Goal: Find specific fact: Find specific fact

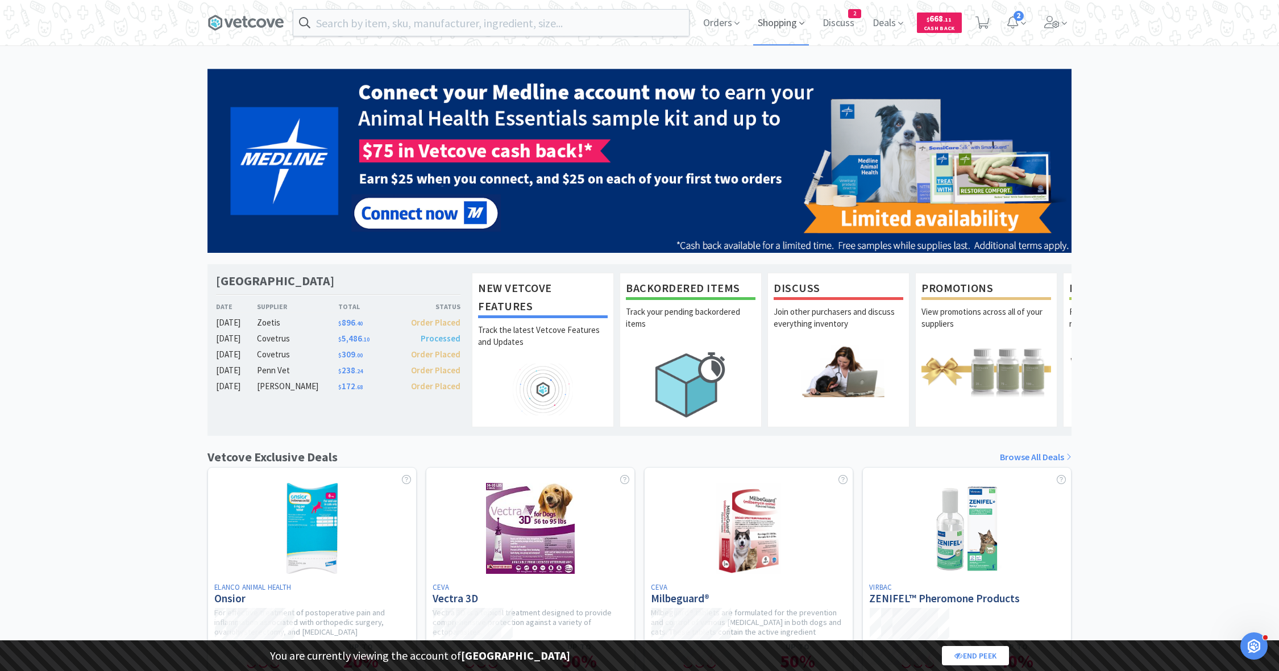
click at [778, 22] on span "Shopping" at bounding box center [781, 22] width 56 height 45
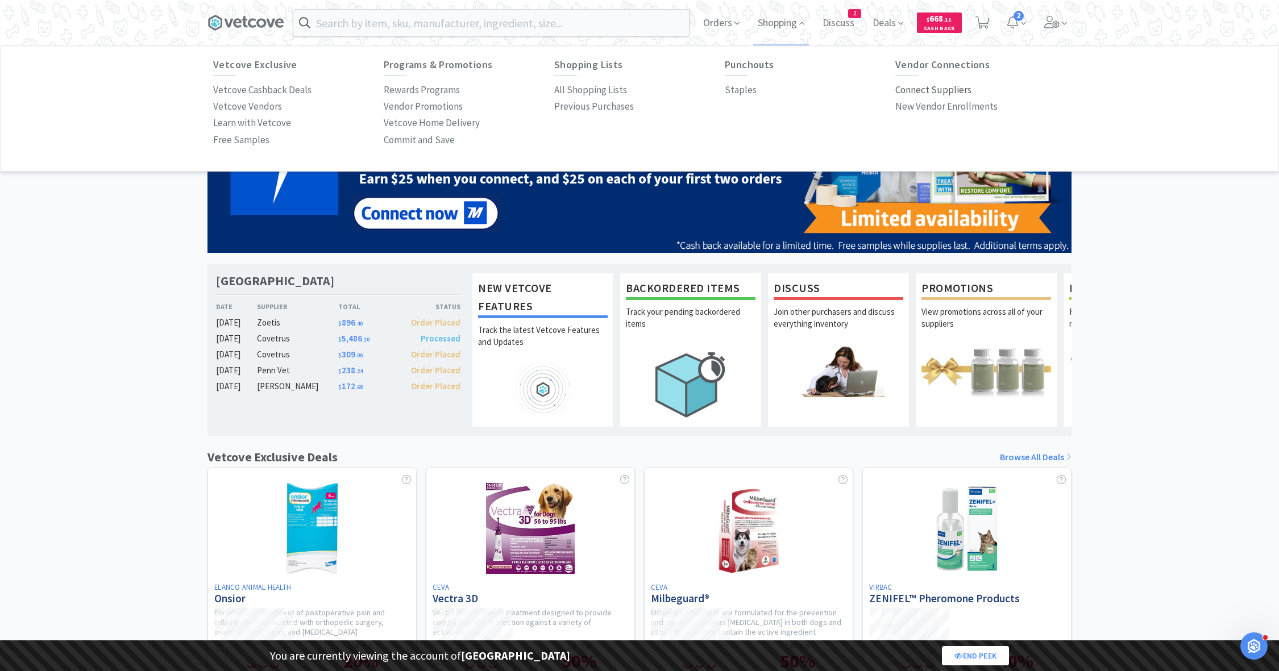
click at [904, 92] on p "Connect Suppliers" at bounding box center [933, 89] width 76 height 15
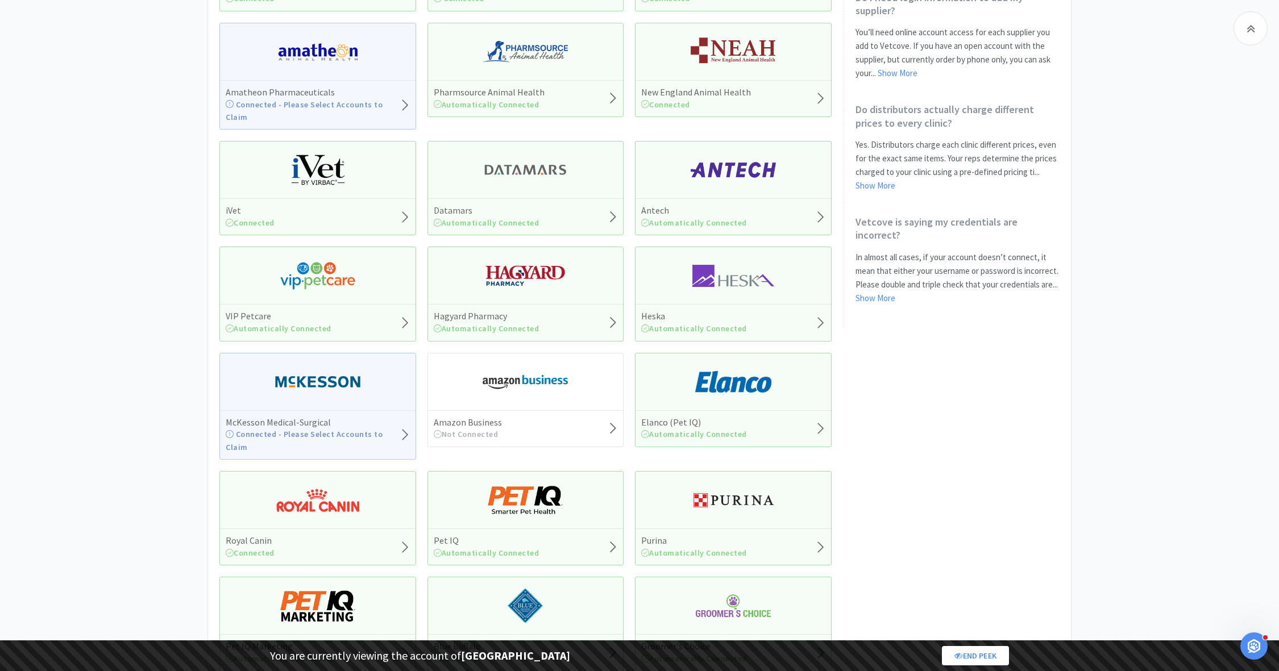
scroll to position [874, 0]
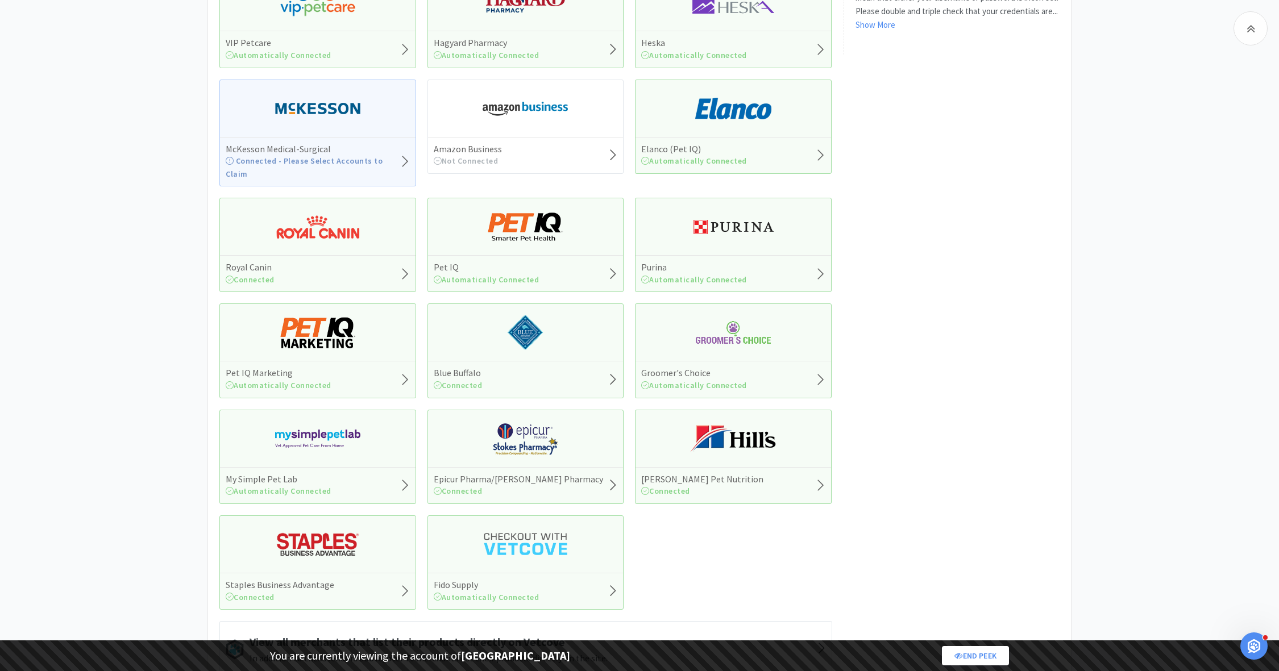
click at [366, 255] on div "Royal Canin Connected" at bounding box center [318, 273] width 196 height 36
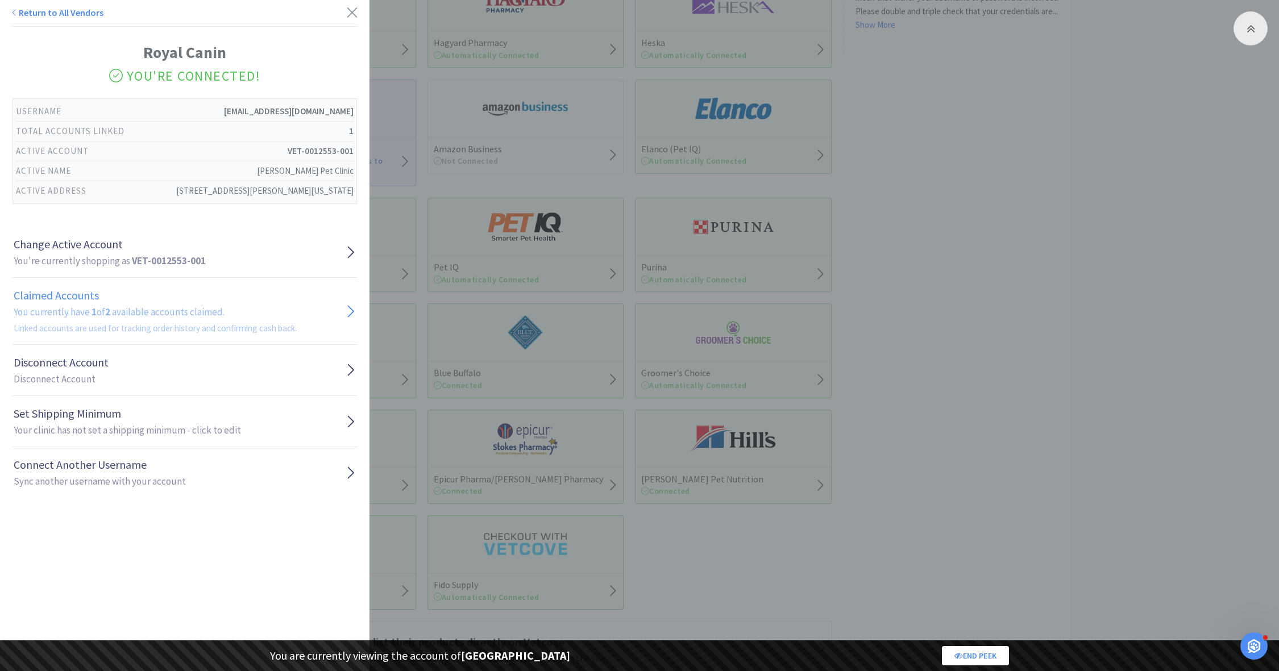
click at [208, 288] on h1 "Claimed Accounts" at bounding box center [155, 295] width 283 height 18
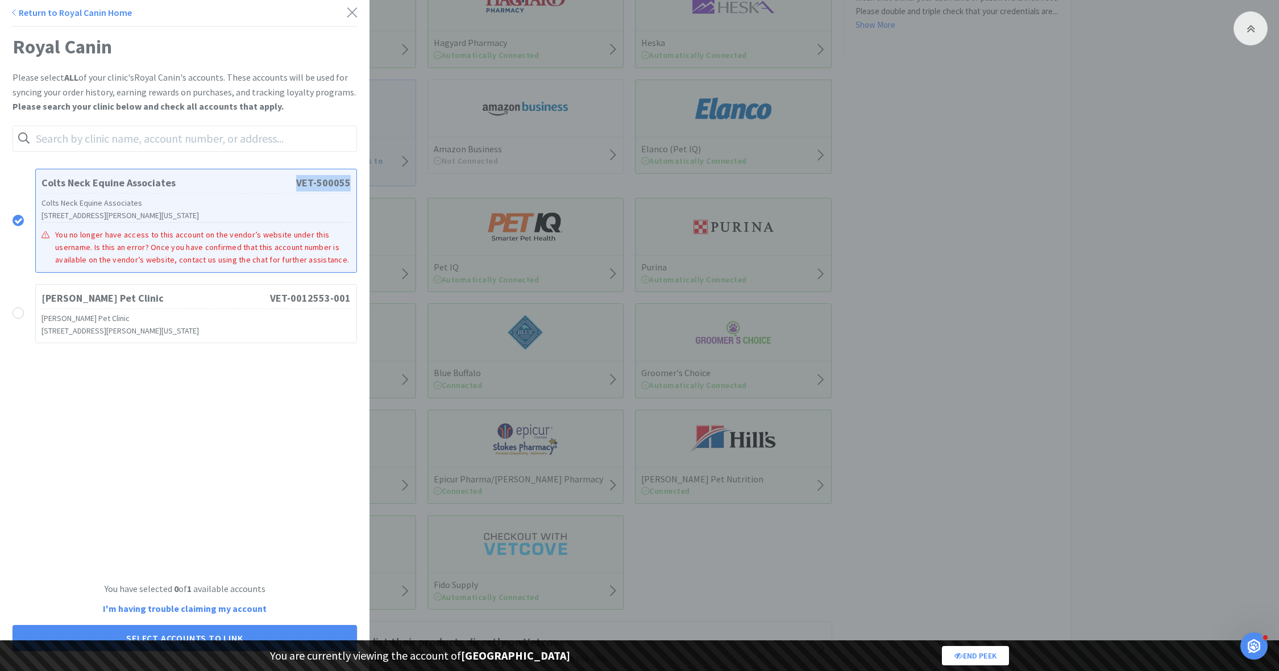
copy div "VET-500055"
drag, startPoint x: 292, startPoint y: 184, endPoint x: 357, endPoint y: 186, distance: 65.4
click at [356, 186] on div "Colts Neck Equine Associates VET-500055 Colts Neck Equine Associates [STREET_AD…" at bounding box center [196, 221] width 322 height 104
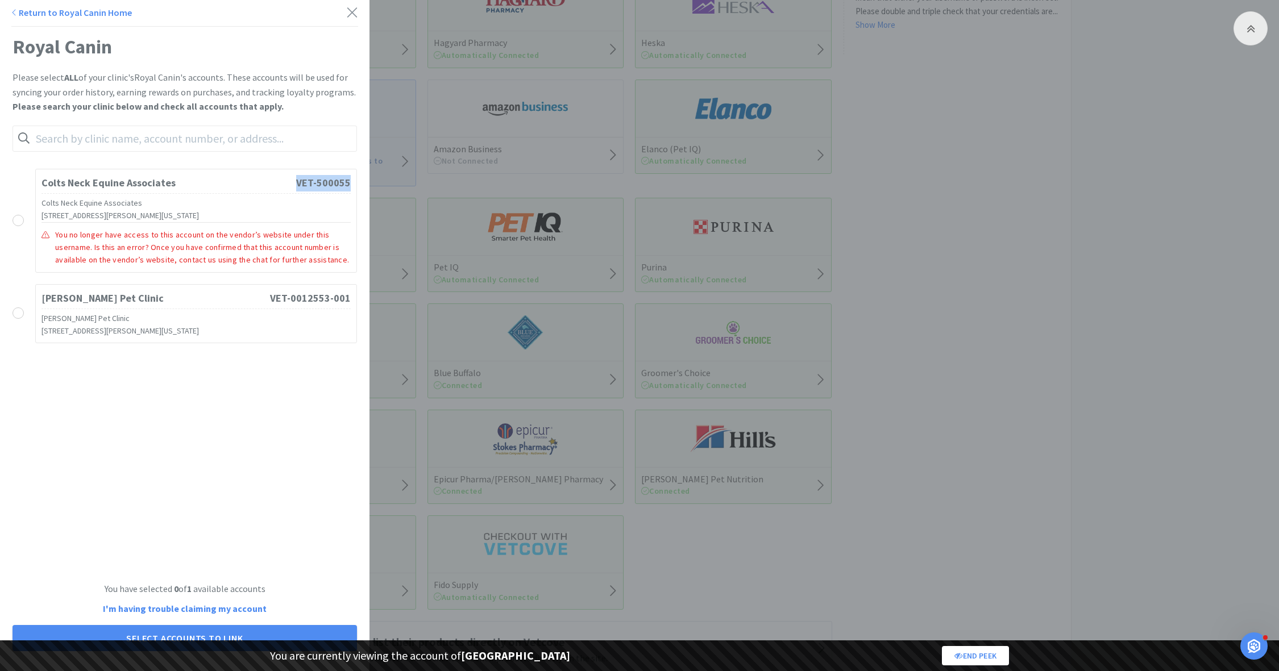
copy div "VET-500055"
click at [358, 15] on icon at bounding box center [352, 13] width 12 height 16
